Goal: Book appointment/travel/reservation

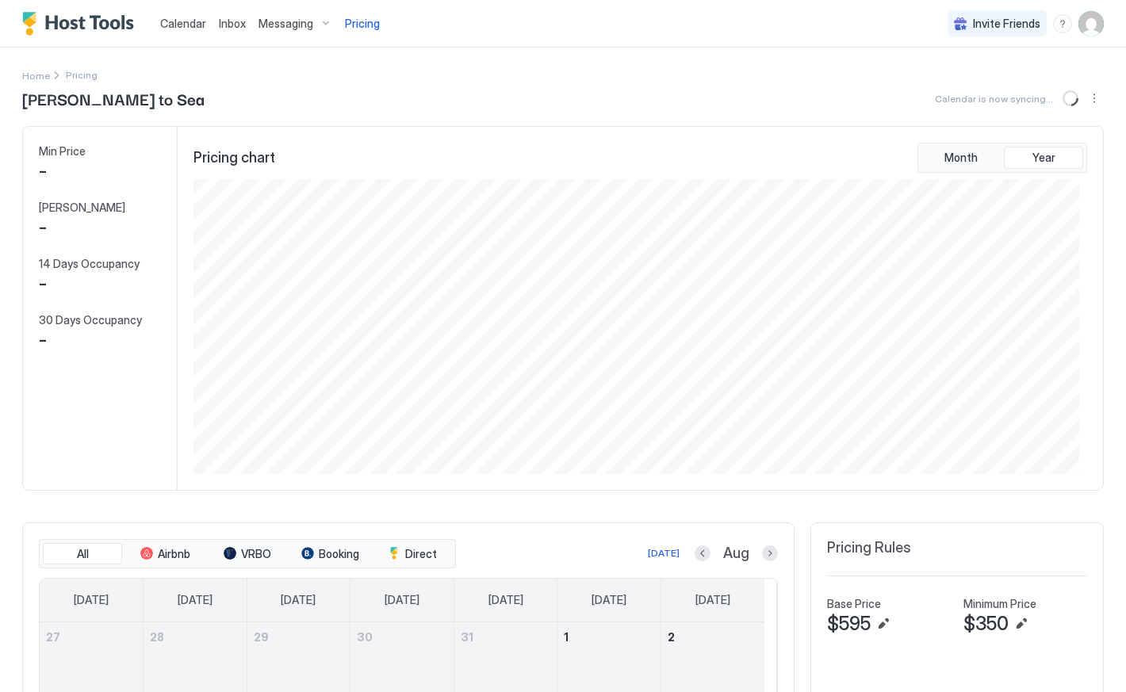
scroll to position [295, 885]
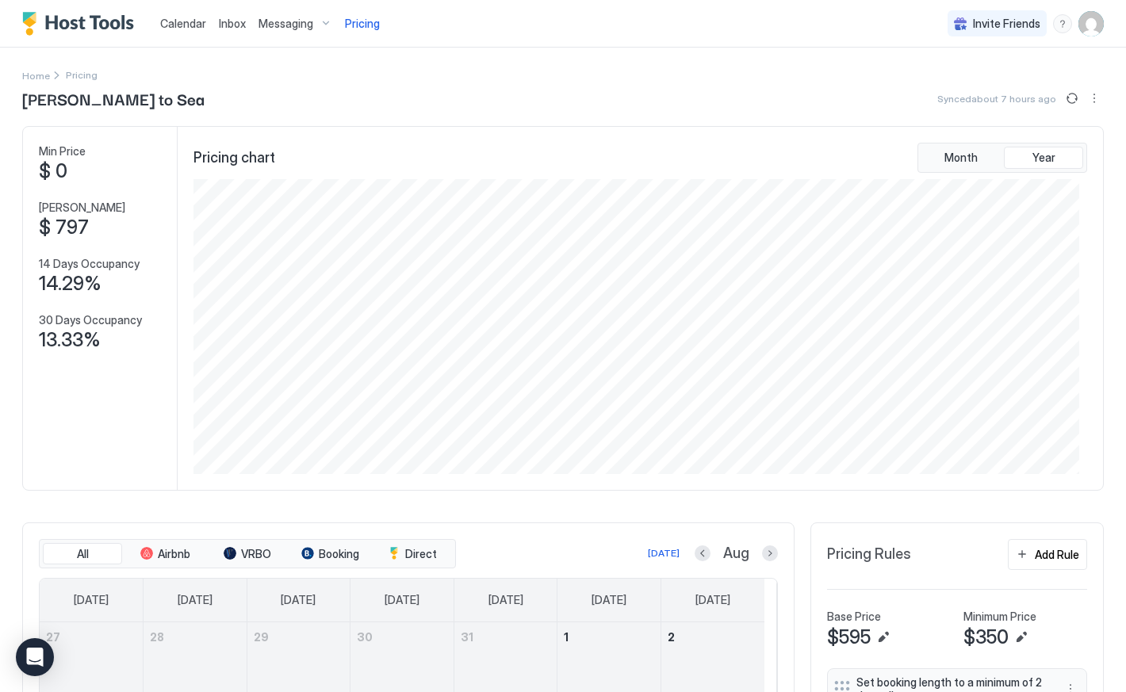
click at [179, 17] on span "Calendar" at bounding box center [183, 23] width 46 height 13
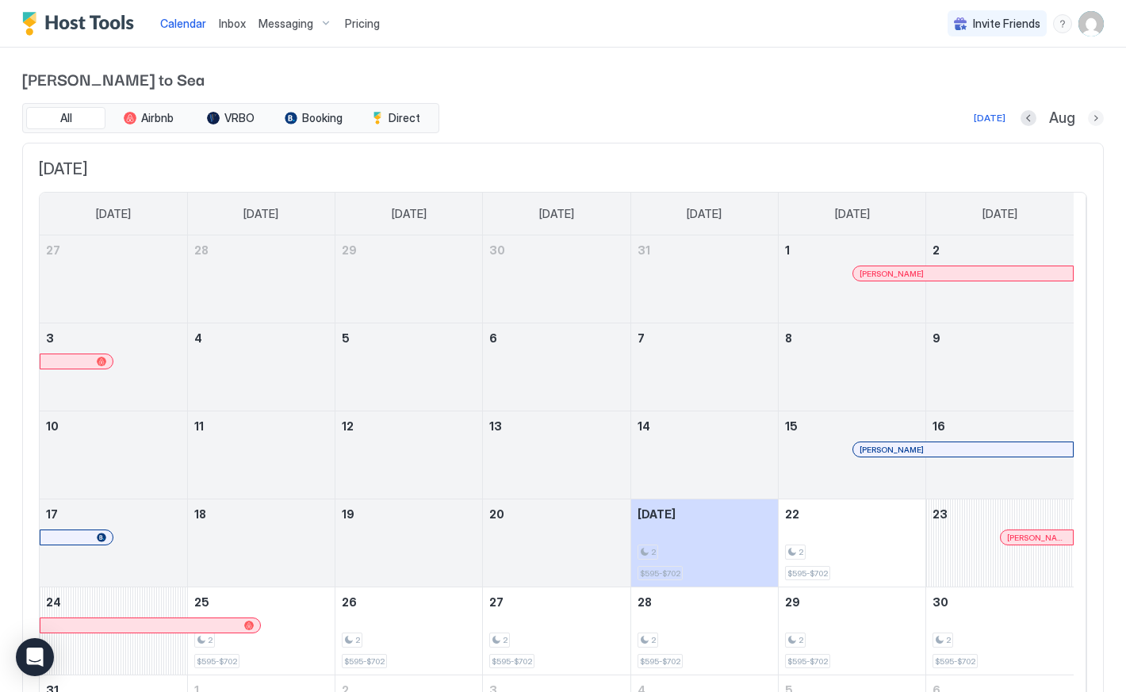
click at [1088, 114] on button "Next month" at bounding box center [1096, 118] width 16 height 16
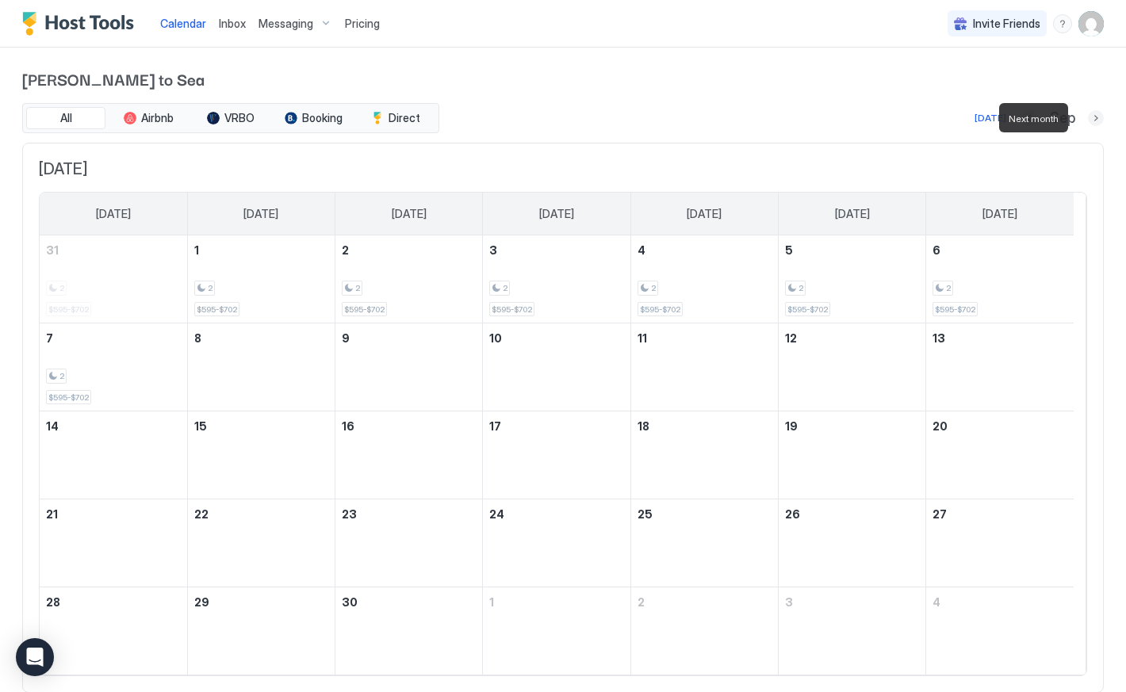
click at [1088, 114] on button "Next month" at bounding box center [1096, 118] width 16 height 16
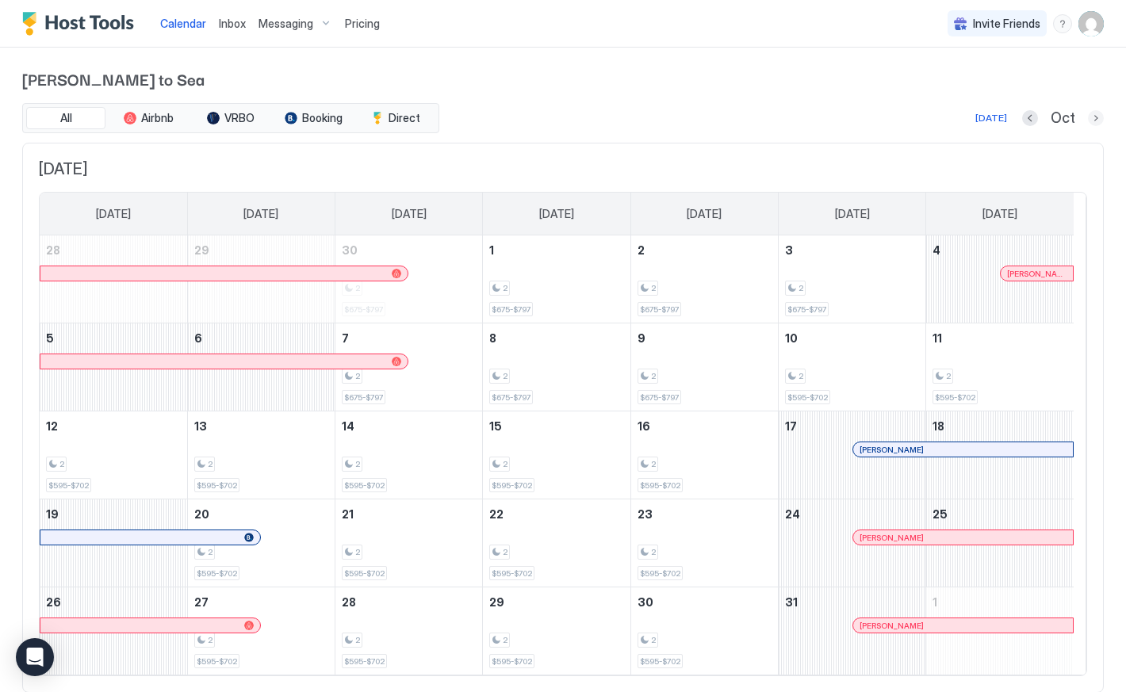
click at [1088, 117] on button "Next month" at bounding box center [1096, 118] width 16 height 16
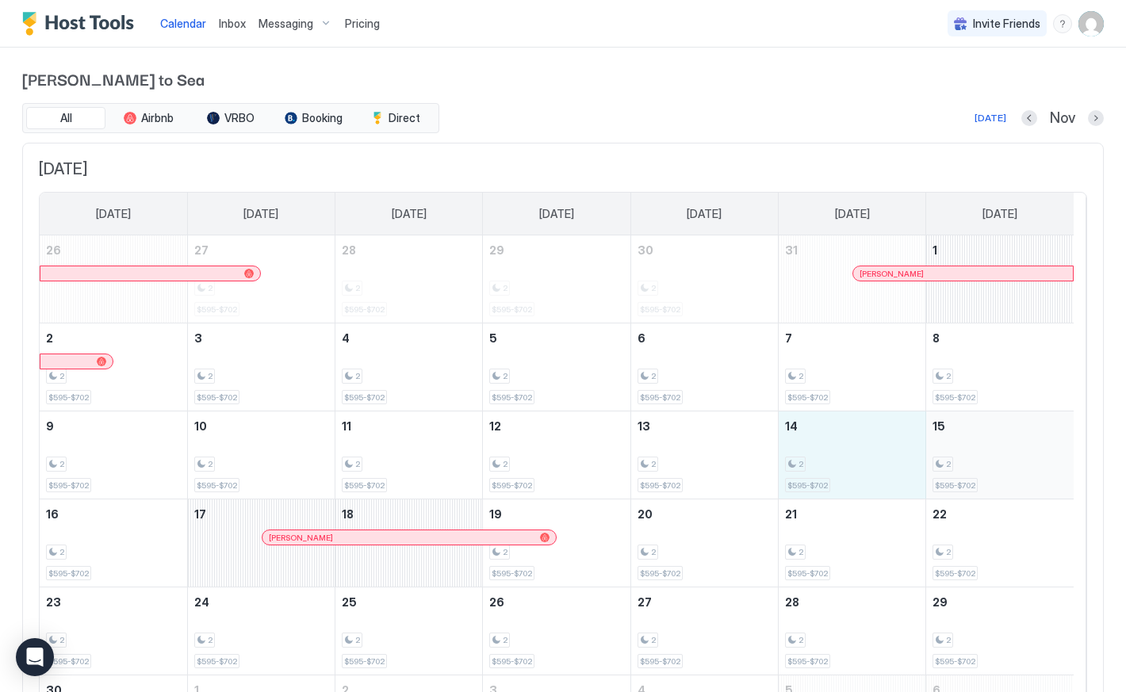
drag, startPoint x: 813, startPoint y: 432, endPoint x: 961, endPoint y: 435, distance: 148.3
click at [961, 435] on tr "9 2 $595-$702 10 2 $595-$702 11 2 $595-$702 12 2 $595-$702 13 2 $595-$702 14 2 …" at bounding box center [557, 456] width 1034 height 88
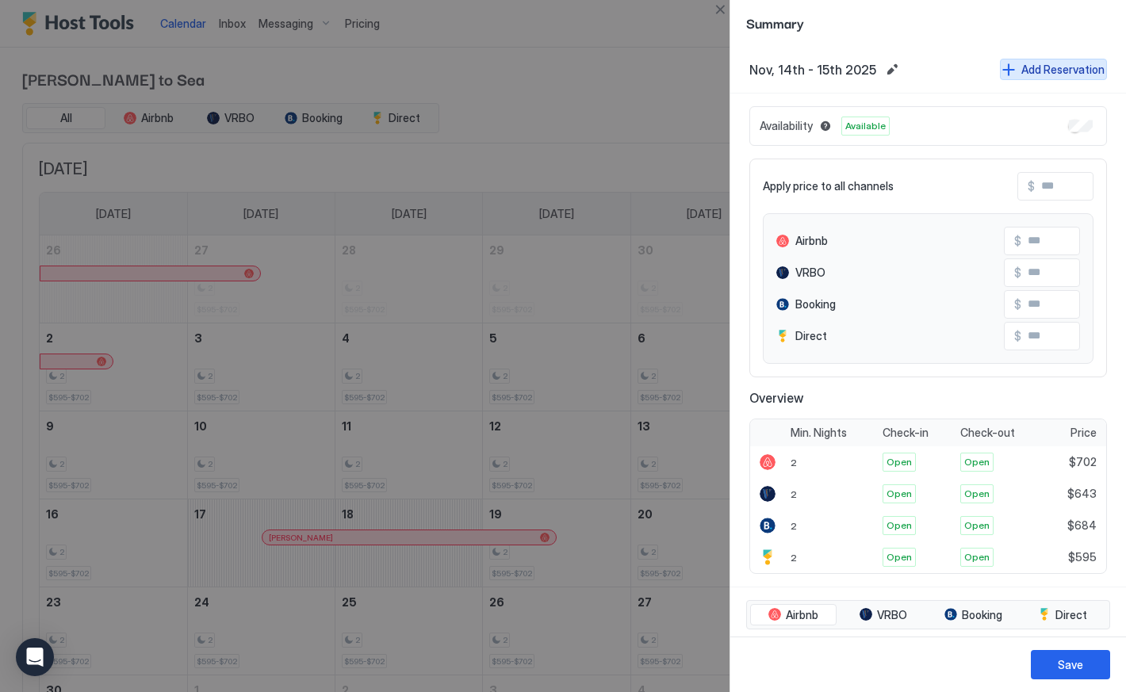
click at [1003, 70] on button "Add Reservation" at bounding box center [1053, 69] width 107 height 21
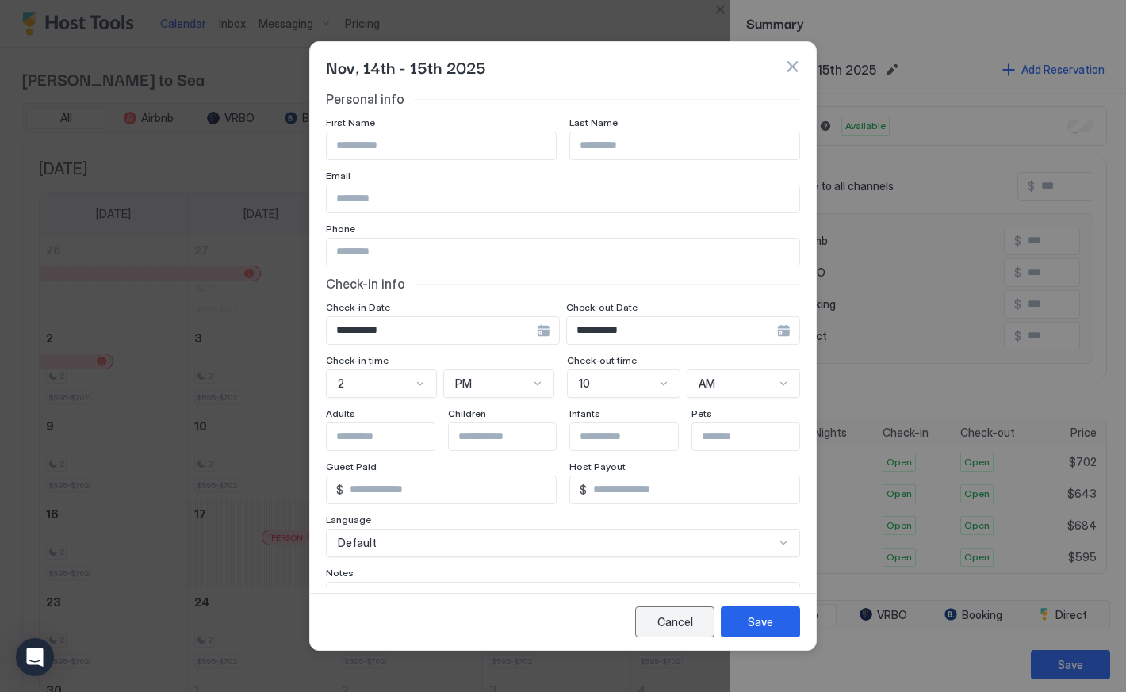
click at [687, 623] on div "Cancel" at bounding box center [675, 622] width 36 height 17
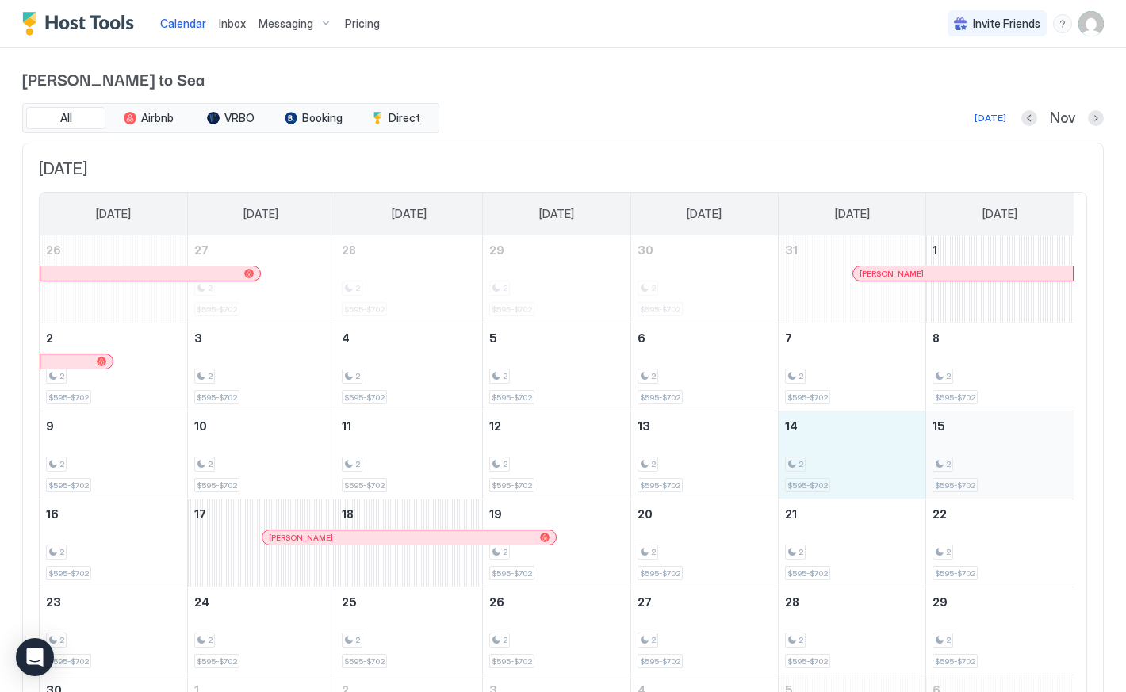
drag, startPoint x: 851, startPoint y: 447, endPoint x: 992, endPoint y: 446, distance: 141.1
click at [992, 446] on tr "9 2 $595-$702 10 2 $595-$702 11 2 $595-$702 12 2 $595-$702 13 2 $595-$702 14 2 …" at bounding box center [557, 456] width 1034 height 88
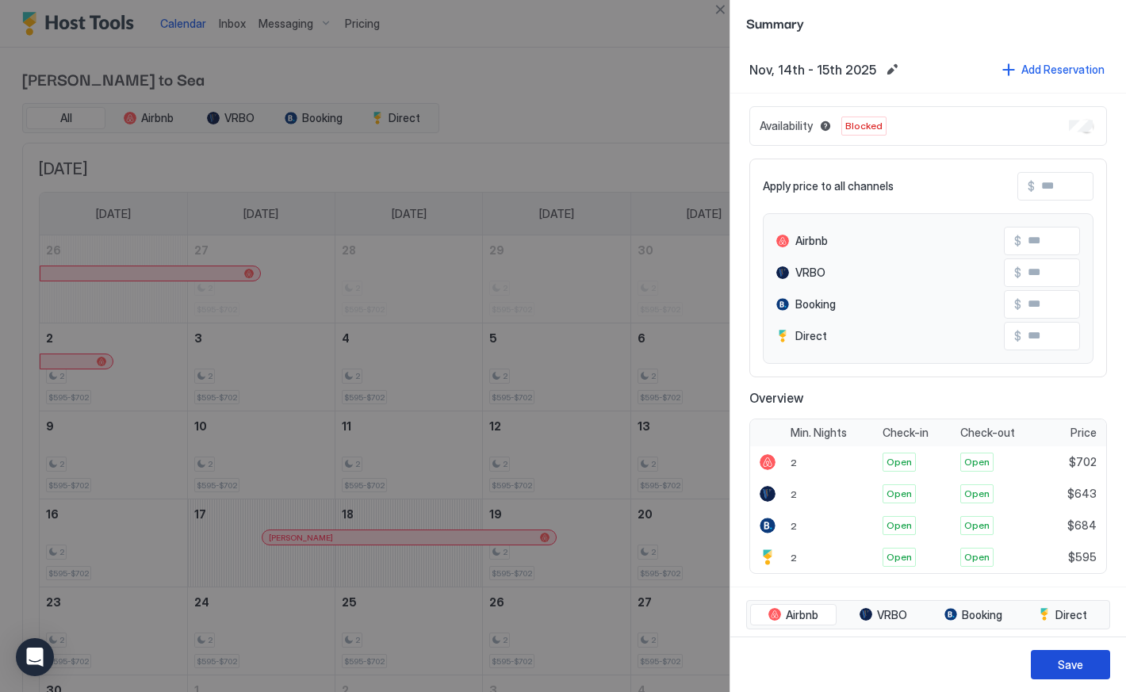
click at [1081, 661] on div "Save" at bounding box center [1070, 665] width 25 height 17
